Goal: Check status: Check status

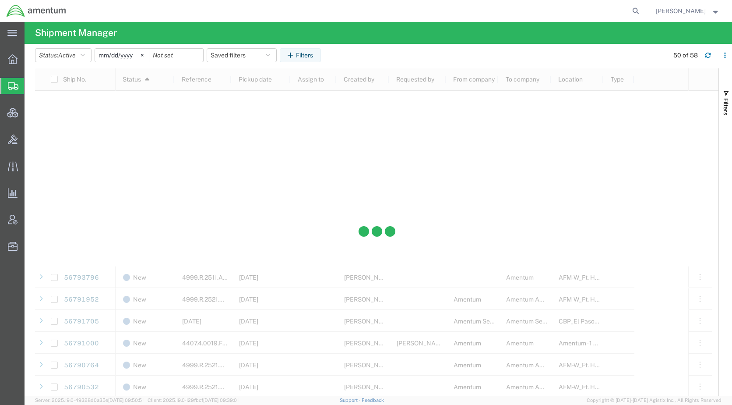
scroll to position [965, 0]
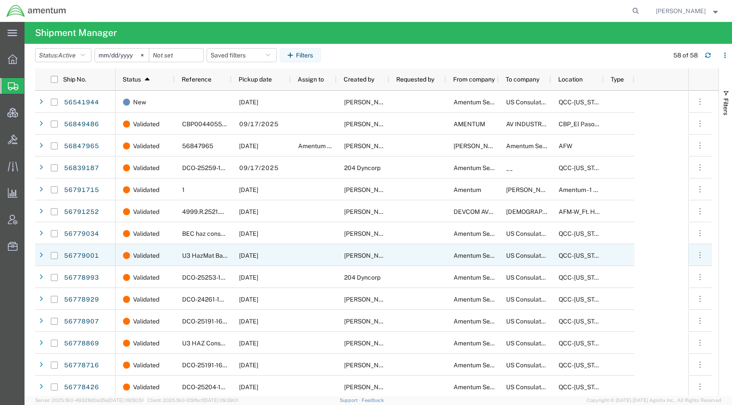
scroll to position [965, 0]
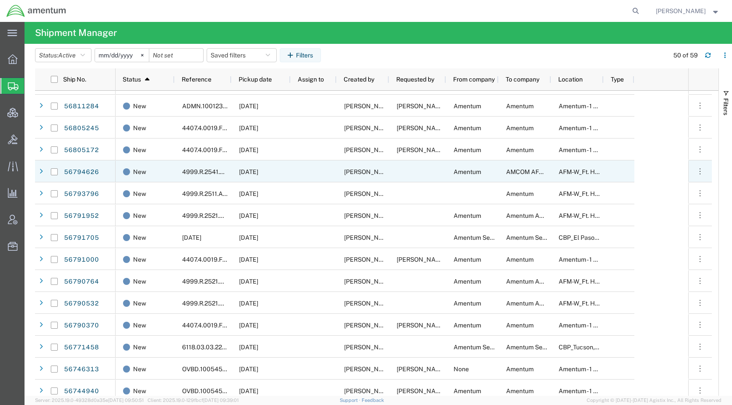
scroll to position [613, 0]
